Goal: Find specific fact: Find specific fact

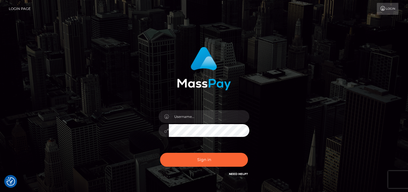
checkbox input "true"
type input "Sefina.nvisionu"
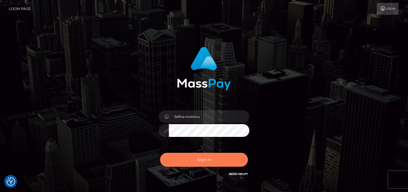
click at [202, 160] on button "Sign in" at bounding box center [204, 160] width 88 height 14
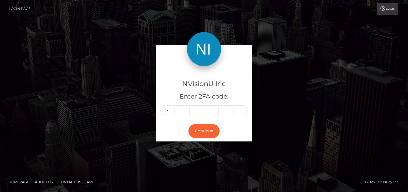
type input "1"
type input "9"
type input "5"
type input "1"
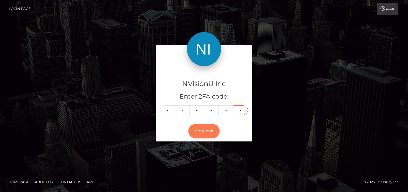
type input "8"
click at [207, 128] on button "Continue" at bounding box center [204, 131] width 31 height 14
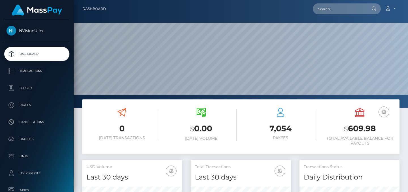
scroll to position [182, 100]
click at [338, 9] on input "text" at bounding box center [339, 8] width 53 height 11
paste input "1043198"
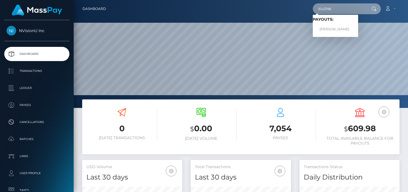
click at [324, 10] on input "1043198" at bounding box center [339, 8] width 53 height 11
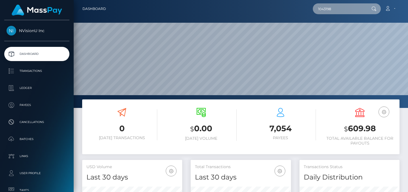
click at [322, 10] on input "1043198" at bounding box center [339, 8] width 53 height 11
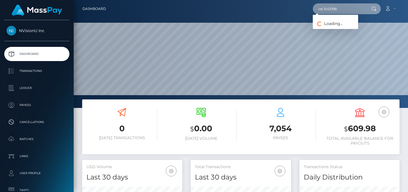
type input "ret.1043198"
click at [328, 8] on input "ret.1043198" at bounding box center [339, 8] width 53 height 11
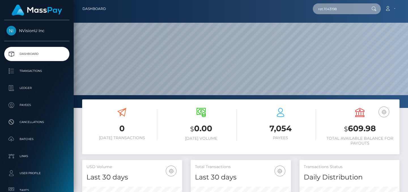
drag, startPoint x: 340, startPoint y: 8, endPoint x: 303, endPoint y: 8, distance: 37.4
click at [303, 8] on div "ret.1043198 Loading... Loading... Account Edit Profile Logout" at bounding box center [255, 9] width 289 height 12
